Goal: Task Accomplishment & Management: Manage account settings

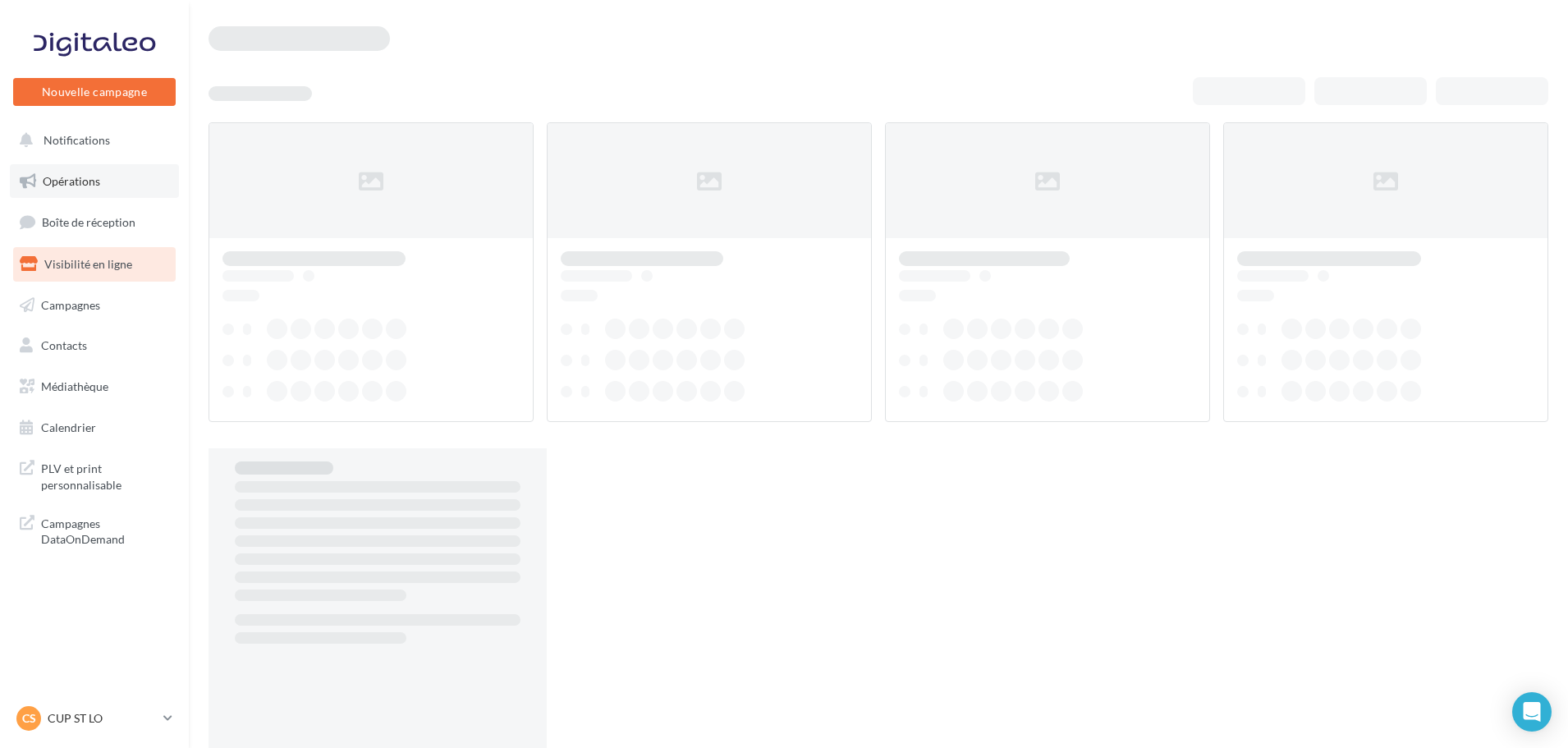
click at [85, 188] on link "Opérations" at bounding box center [94, 181] width 169 height 34
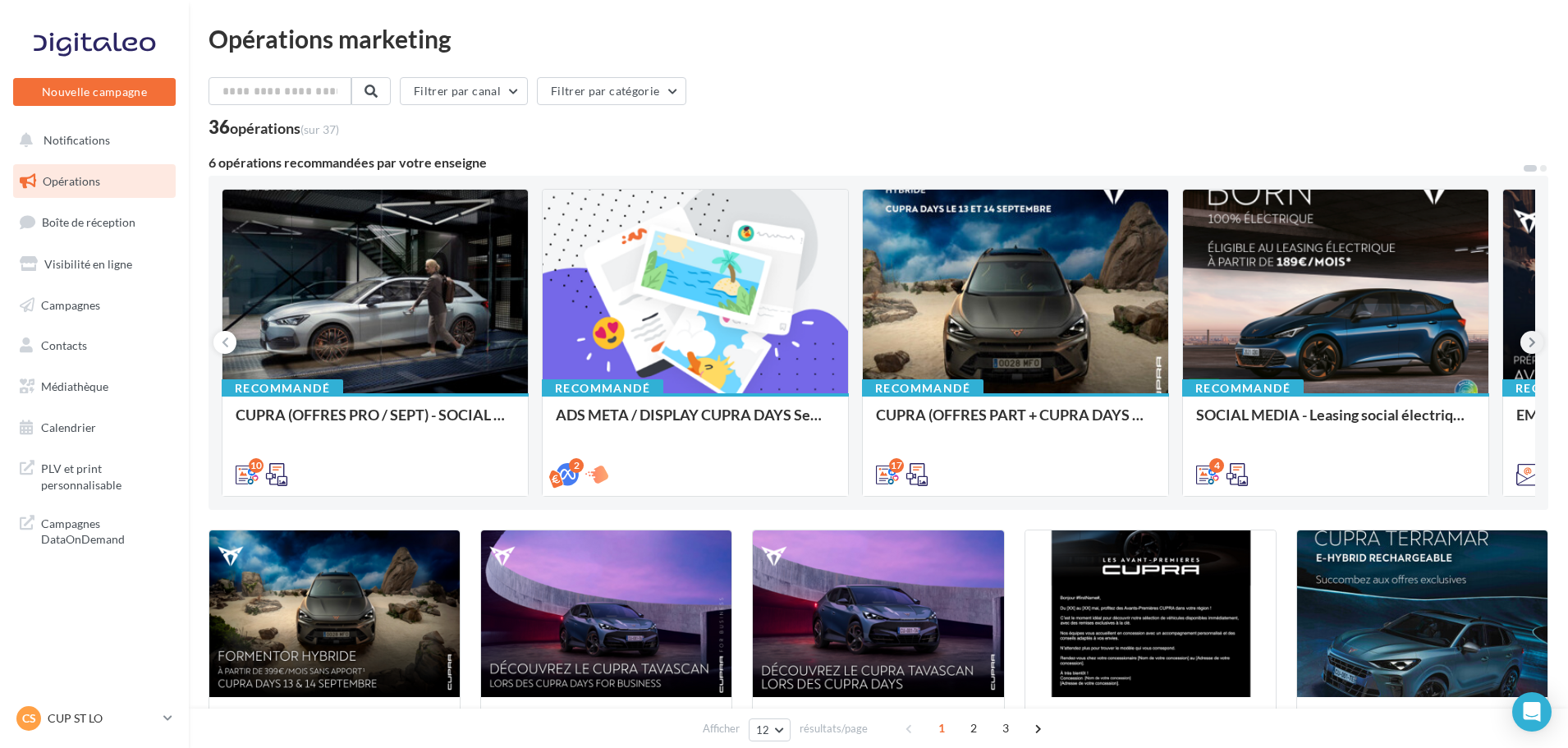
click at [1533, 344] on icon at bounding box center [1533, 342] width 8 height 17
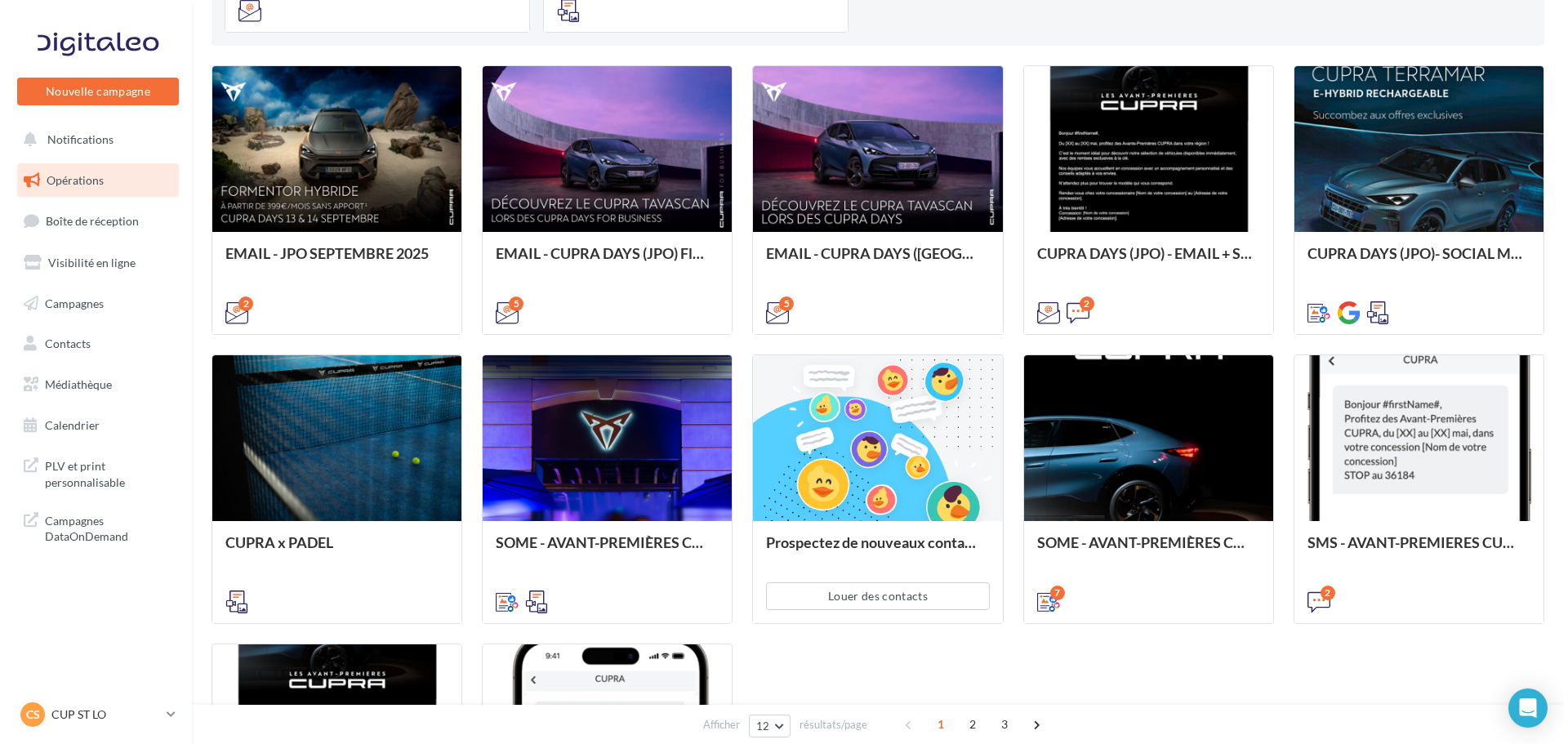
scroll to position [490, 0]
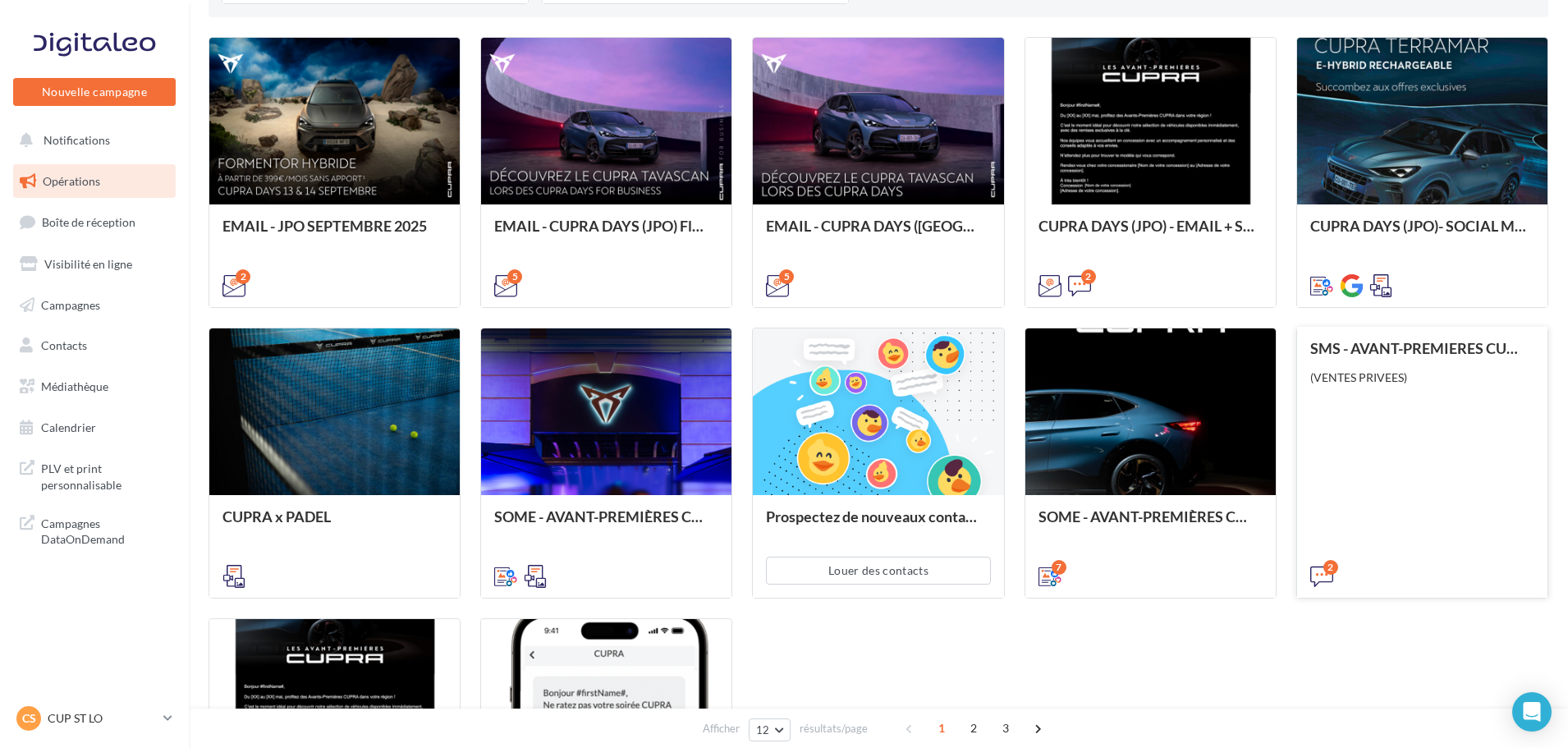
click at [1407, 432] on div "SMS - AVANT-PREMIERES CUPRA PART (VENTES PRIVEES) (VENTES PRIVEES)" at bounding box center [1423, 461] width 224 height 243
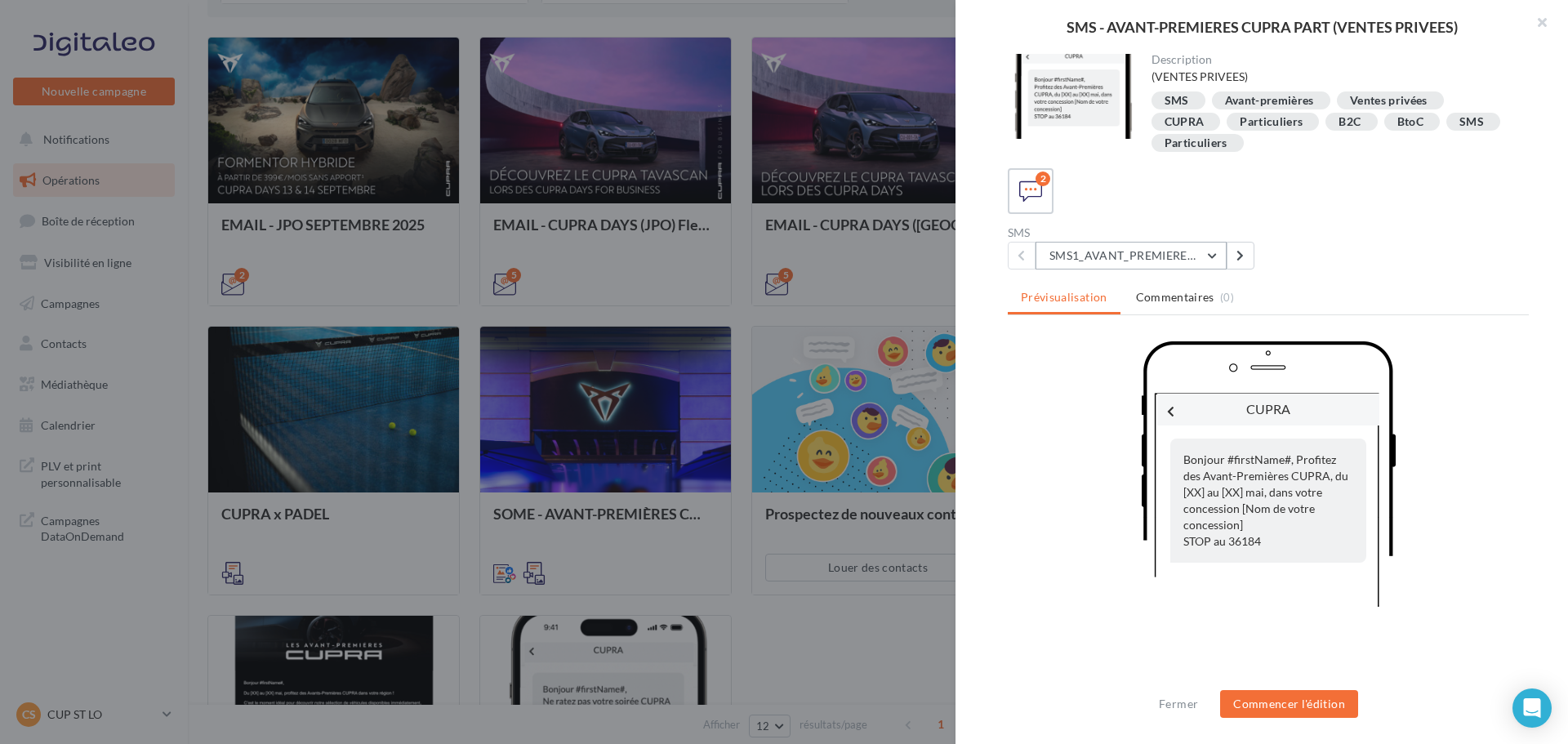
click at [1160, 254] on button "SMS1_AVANT_PREMIERES_CUPRA_PARTICULIERS" at bounding box center [1132, 255] width 192 height 27
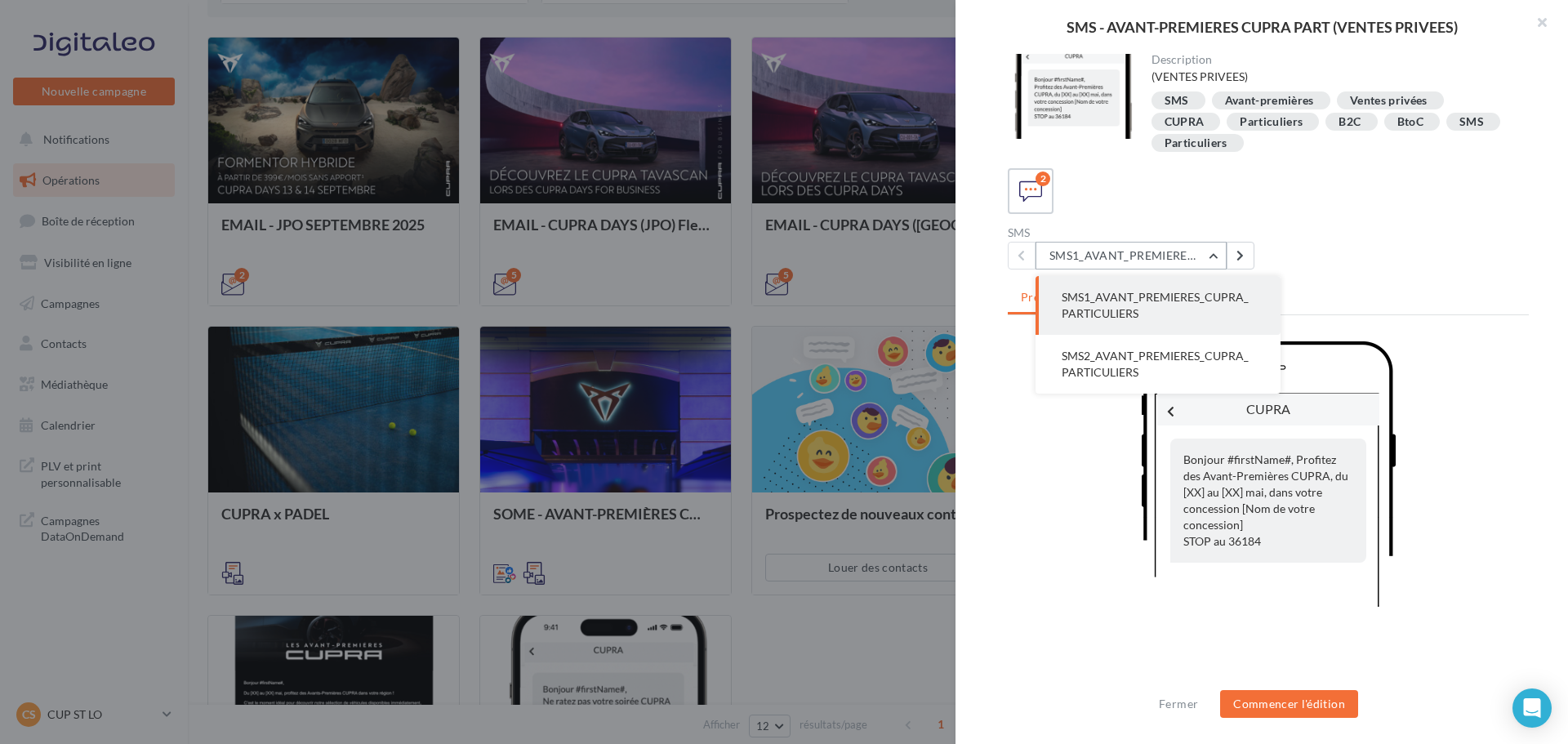
click at [1160, 254] on button "SMS1_AVANT_PREMIERES_CUPRA_PARTICULIERS" at bounding box center [1132, 255] width 192 height 27
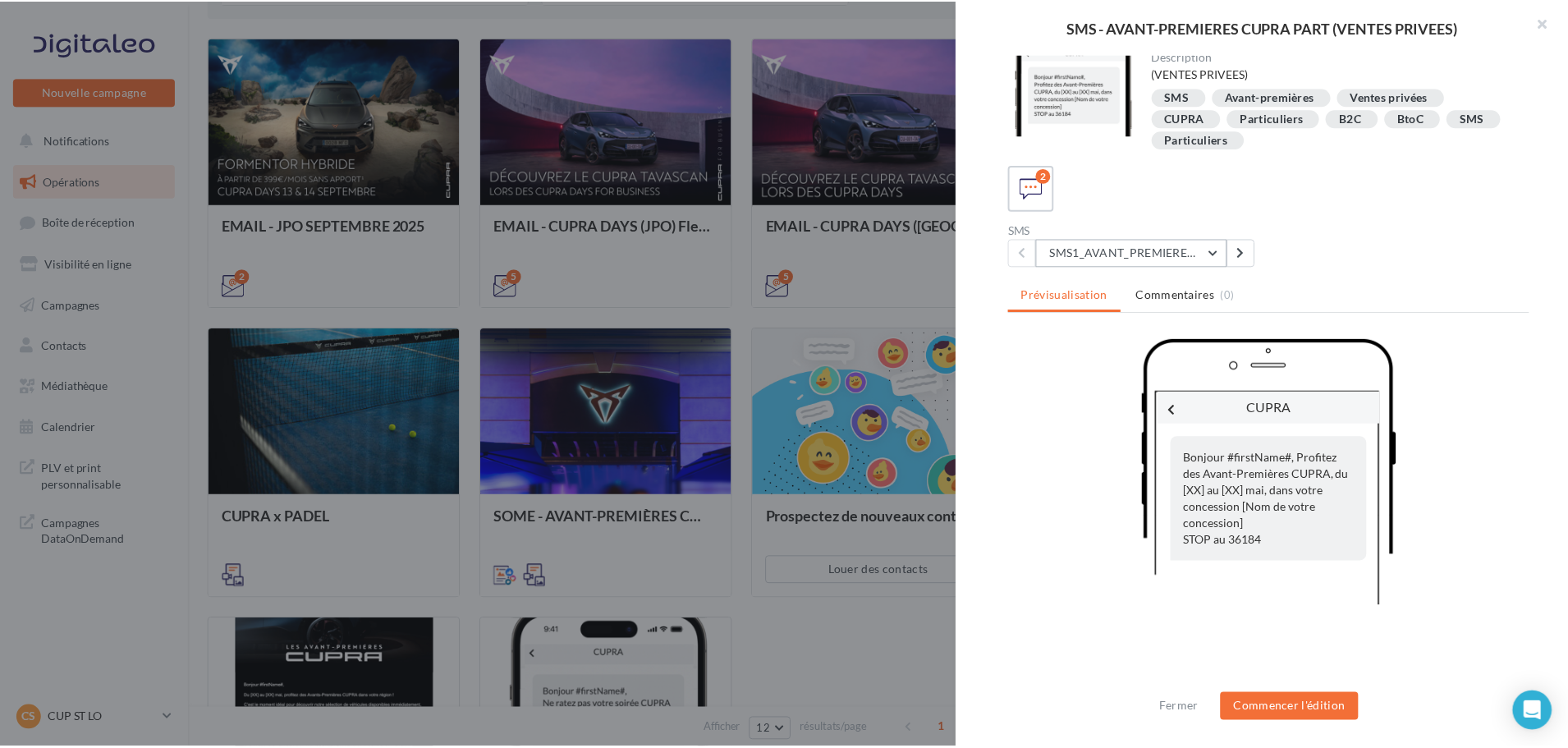
scroll to position [0, 0]
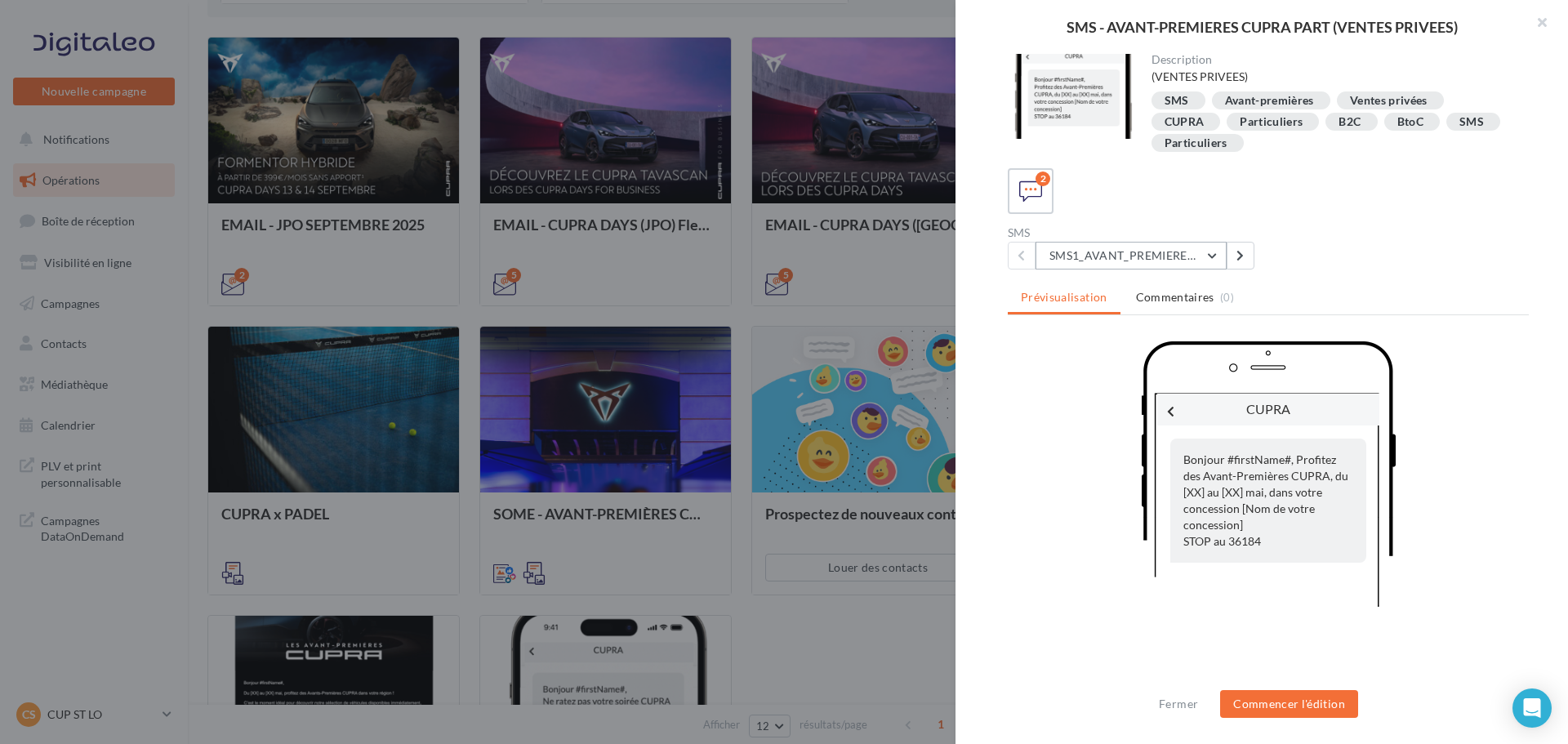
click at [1209, 256] on button "SMS1_AVANT_PREMIERES_CUPRA_PARTICULIERS" at bounding box center [1132, 255] width 192 height 27
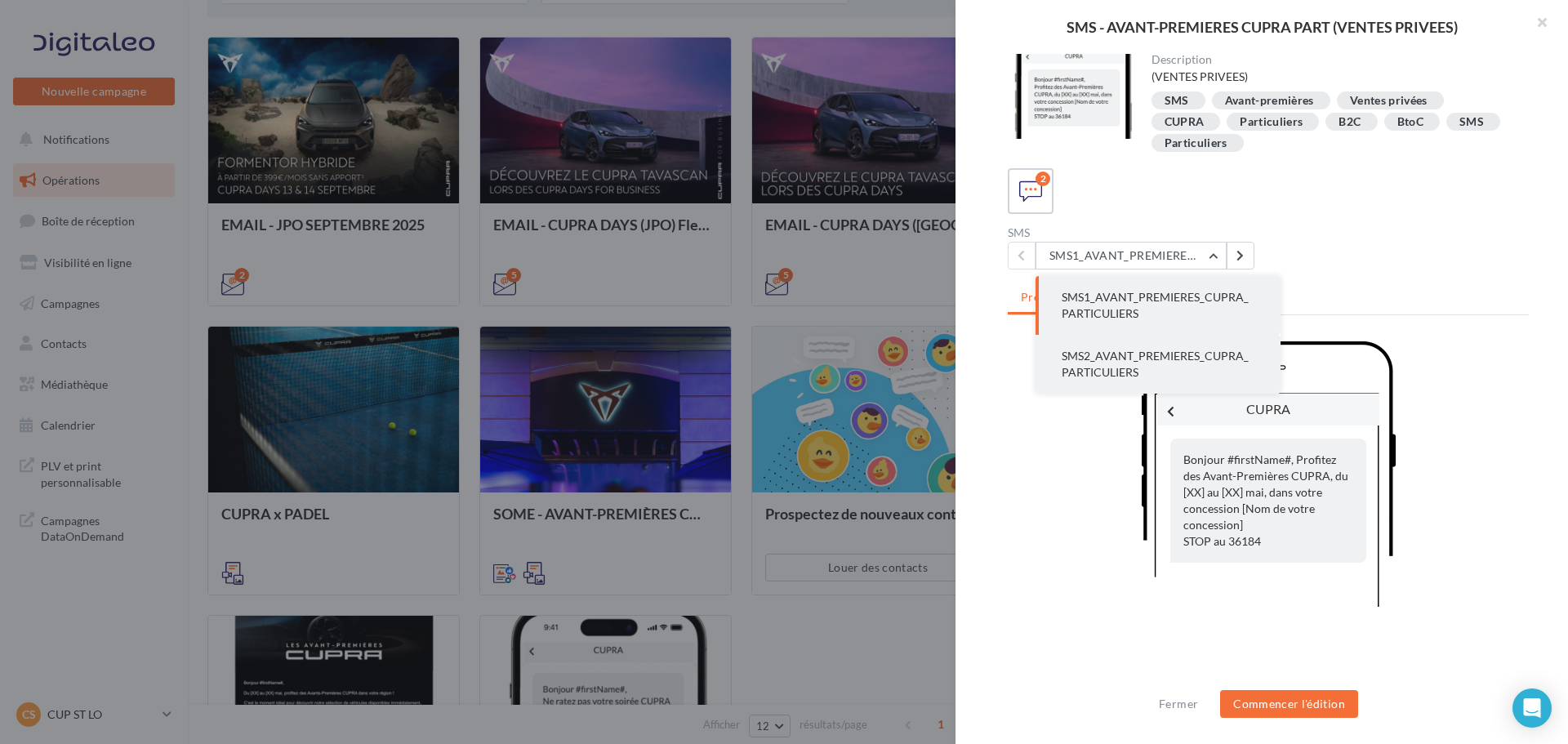
click at [1176, 359] on span "SMS2_AVANT_PREMIERES_CUPRA_PARTICULIERS" at bounding box center [1154, 364] width 187 height 30
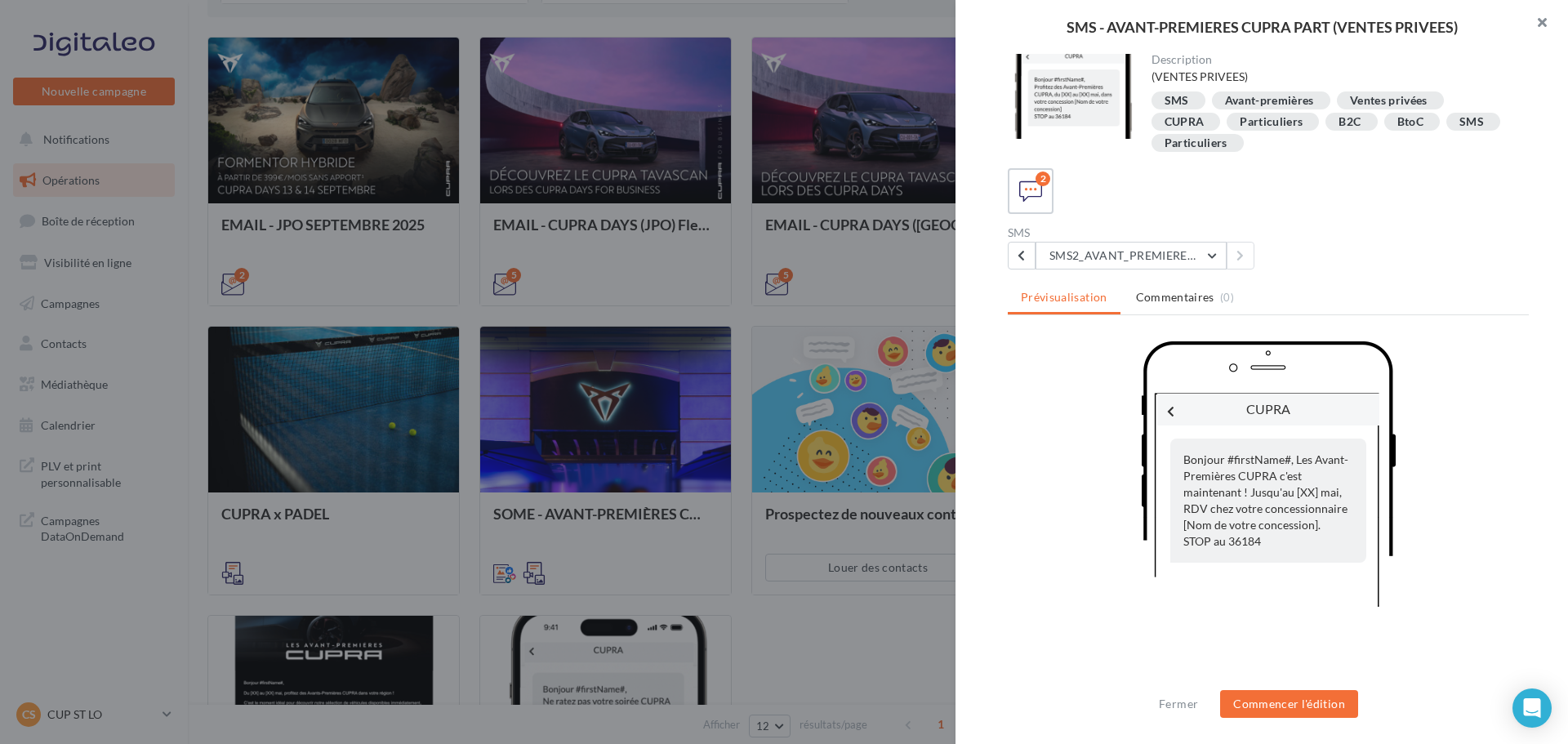
click at [1542, 18] on button "button" at bounding box center [1536, 24] width 65 height 49
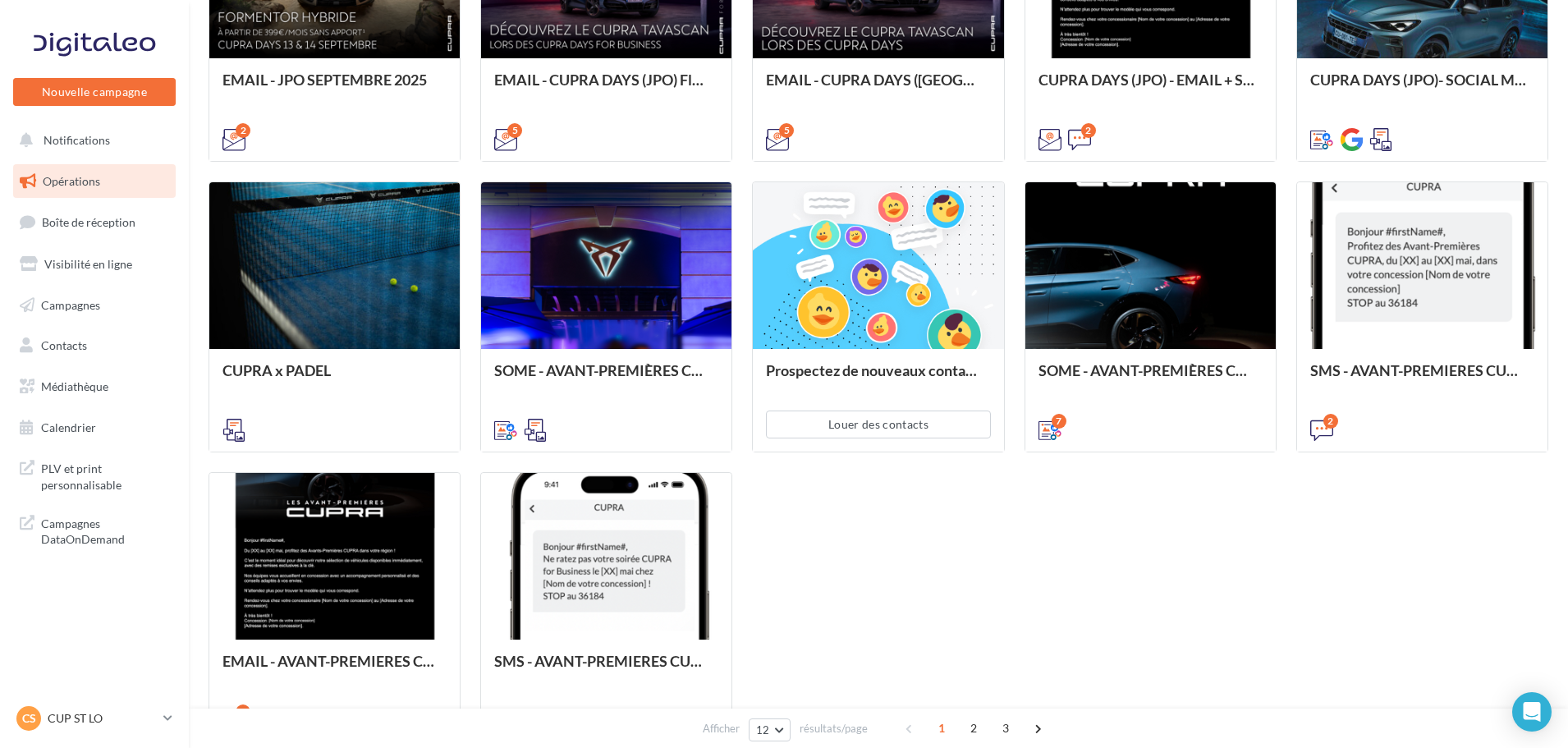
scroll to position [657, 0]
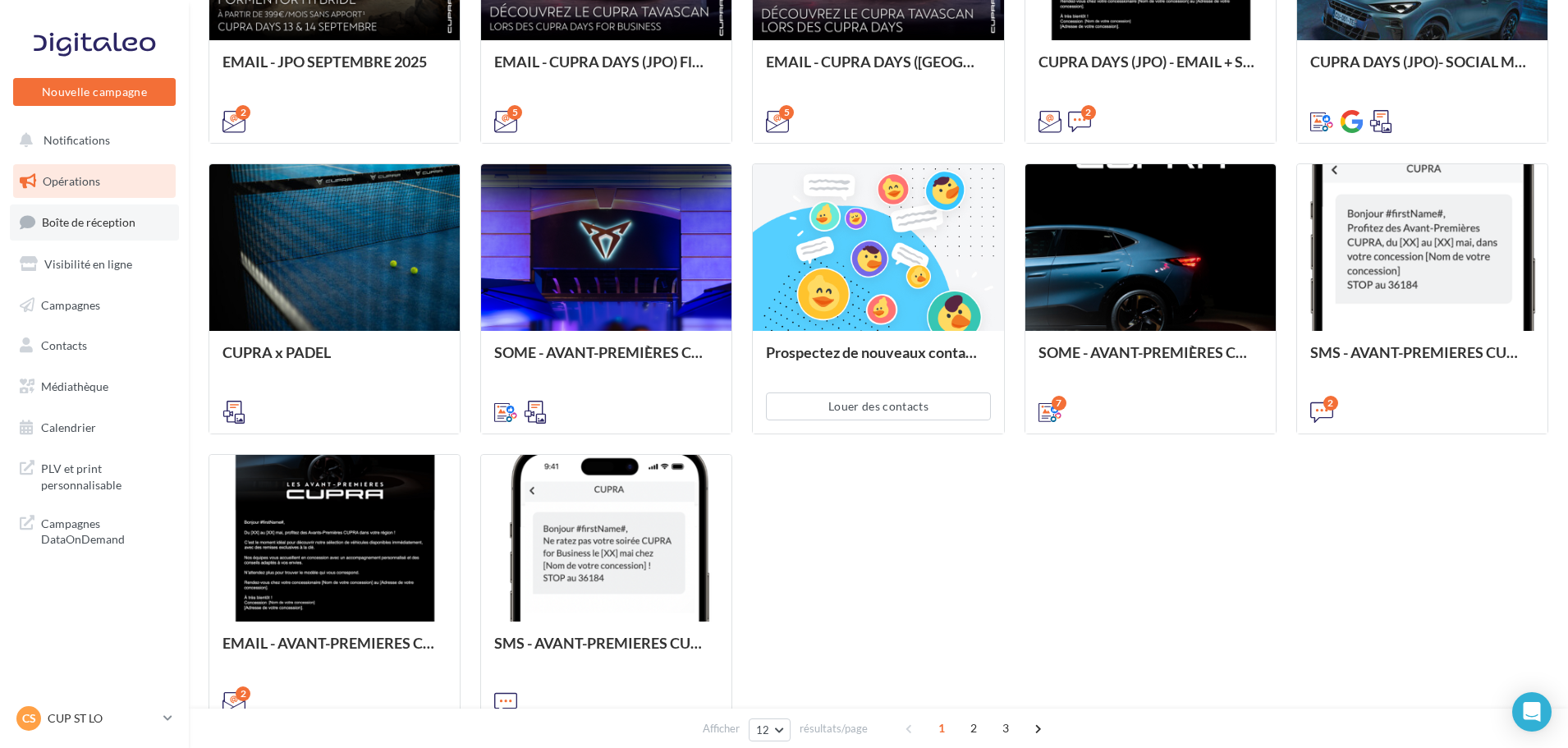
click at [22, 227] on icon at bounding box center [28, 222] width 16 height 23
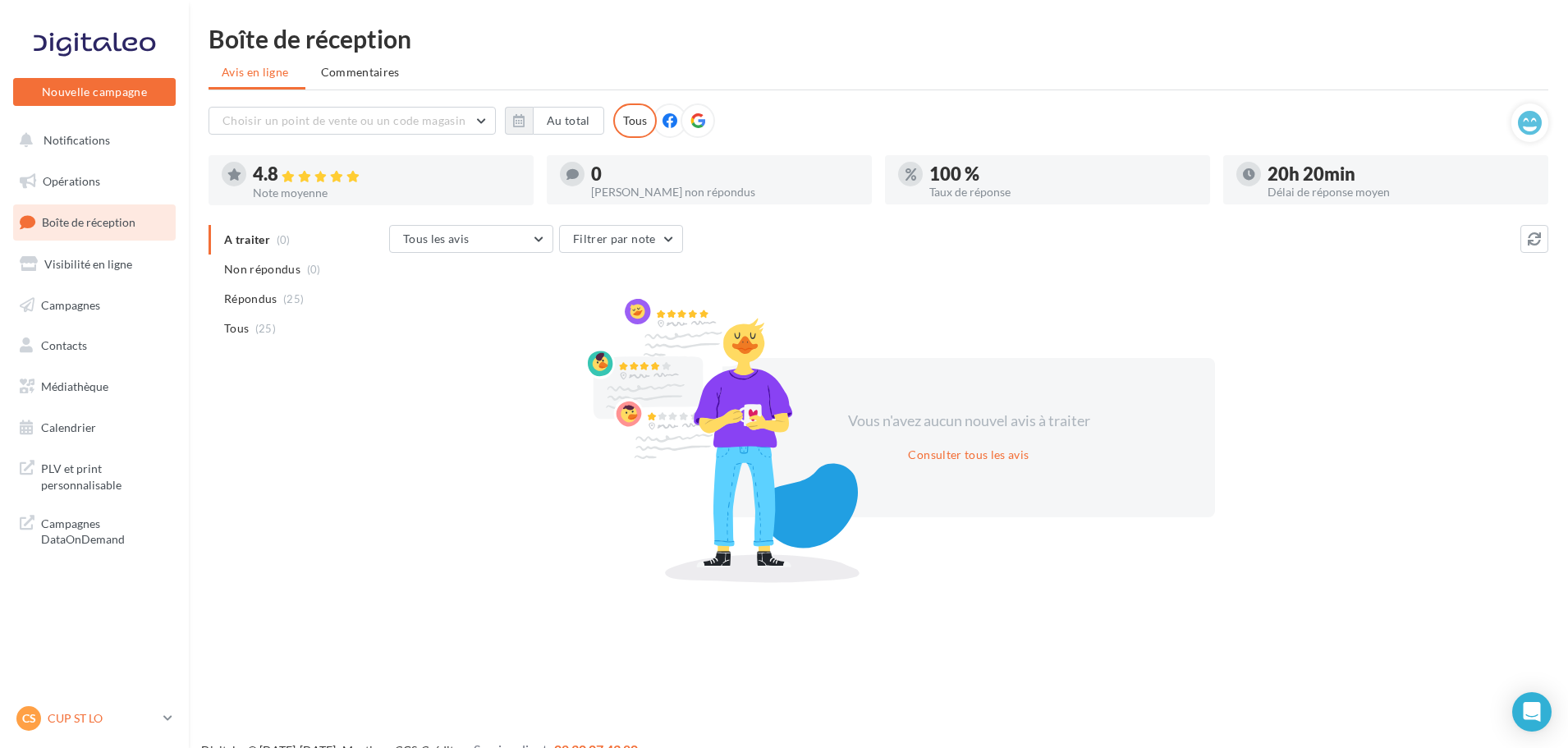
click at [98, 713] on p "CUP ST LO" at bounding box center [101, 719] width 109 height 17
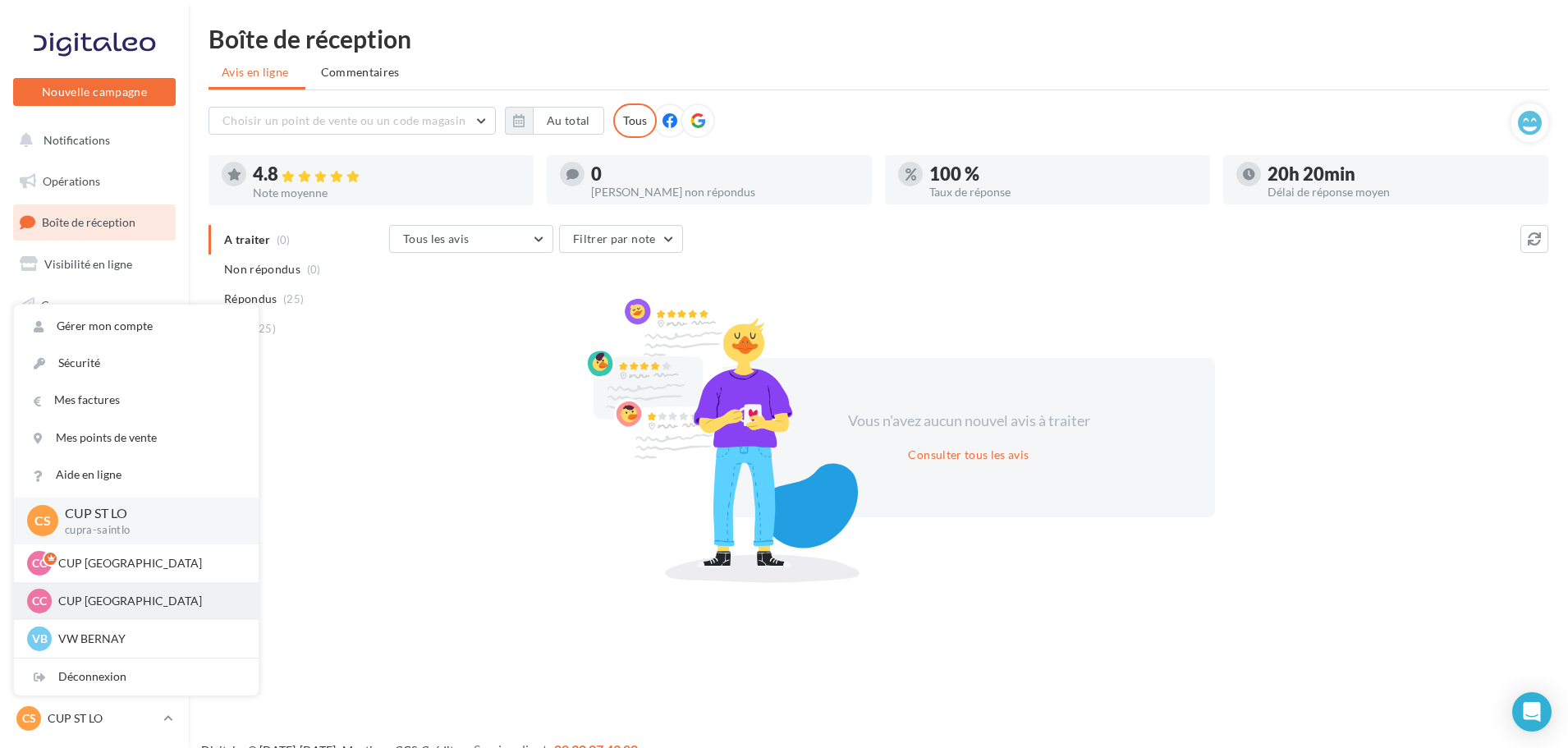
click at [113, 613] on div "CC CUP CHERBOURG cupra-[GEOGRAPHIC_DATA]" at bounding box center [136, 601] width 245 height 37
click at [117, 604] on p "CUP [GEOGRAPHIC_DATA]" at bounding box center [148, 601] width 181 height 17
